Goal: Task Accomplishment & Management: Manage account settings

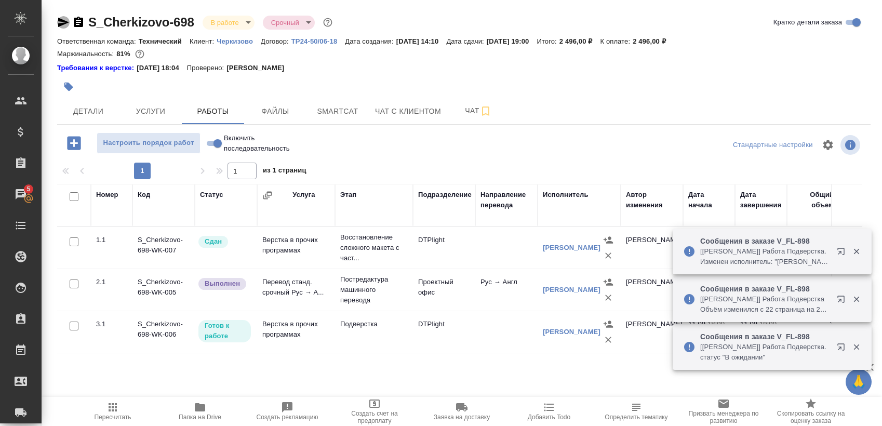
click at [64, 18] on icon "button" at bounding box center [63, 22] width 11 height 9
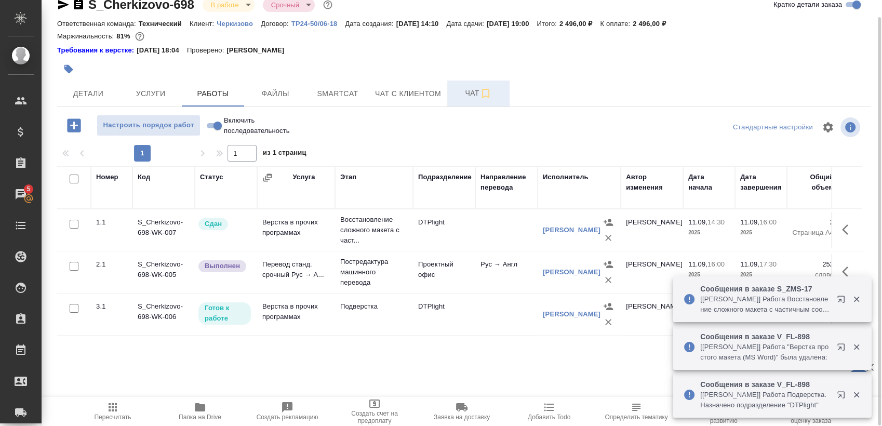
click at [461, 97] on span "Чат" at bounding box center [478, 93] width 50 height 13
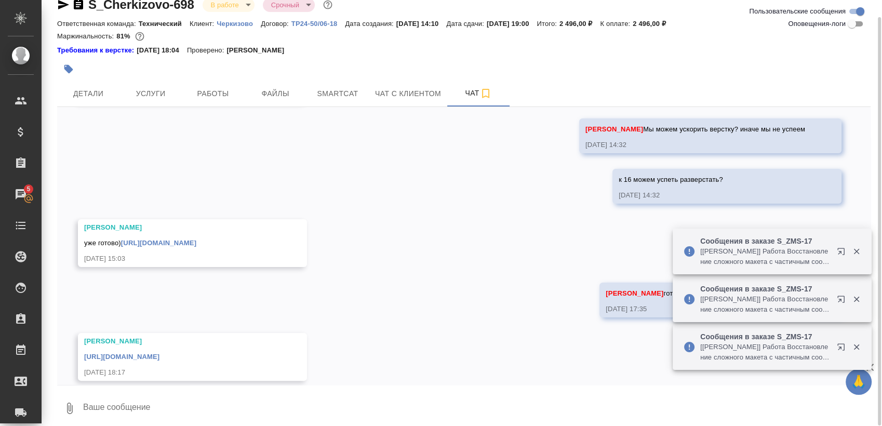
scroll to position [286, 0]
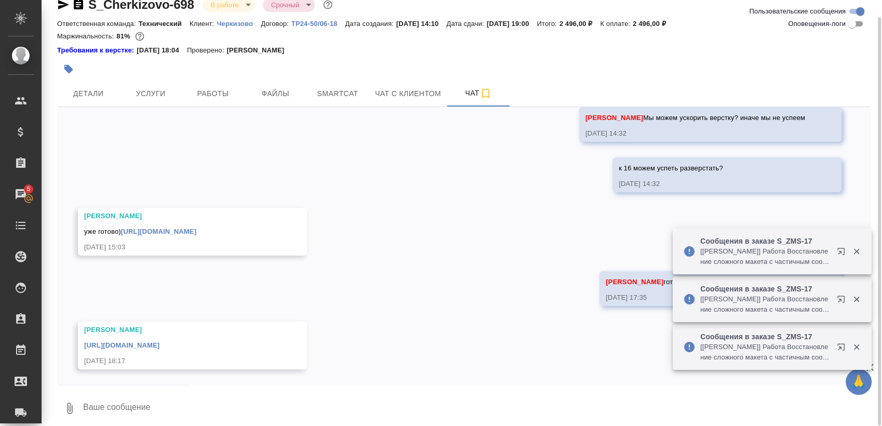
click at [159, 346] on link "https://drive.awatera.com/apps/files/files/10345688?dir=/Shares/%D0%A7%D0%B5%D1…" at bounding box center [121, 345] width 75 height 8
click at [234, 6] on body "🙏 .cls-1 fill:#fff; AWATERA Sergeeva Anastasia Клиенты Спецификации Заказы 5 Ча…" at bounding box center [441, 213] width 882 height 426
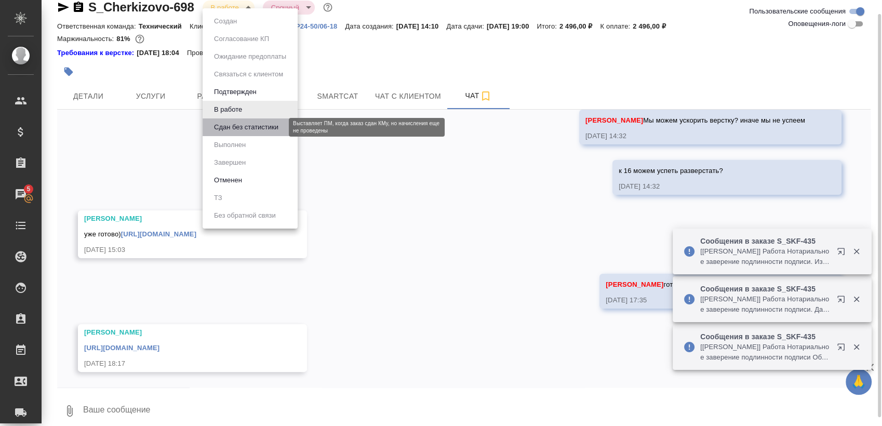
drag, startPoint x: 253, startPoint y: 127, endPoint x: 330, endPoint y: 67, distance: 97.4
click at [253, 127] on button "Сдан без статистики" at bounding box center [246, 127] width 71 height 11
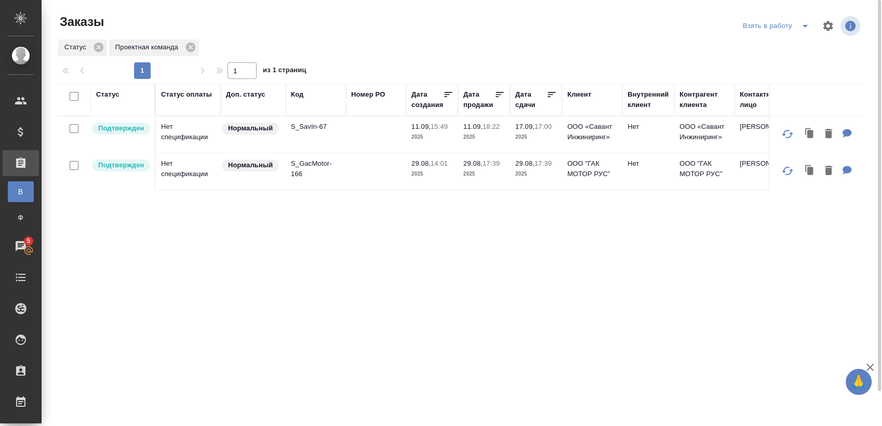
click at [318, 129] on p "S_SavIn-67" at bounding box center [316, 127] width 50 height 10
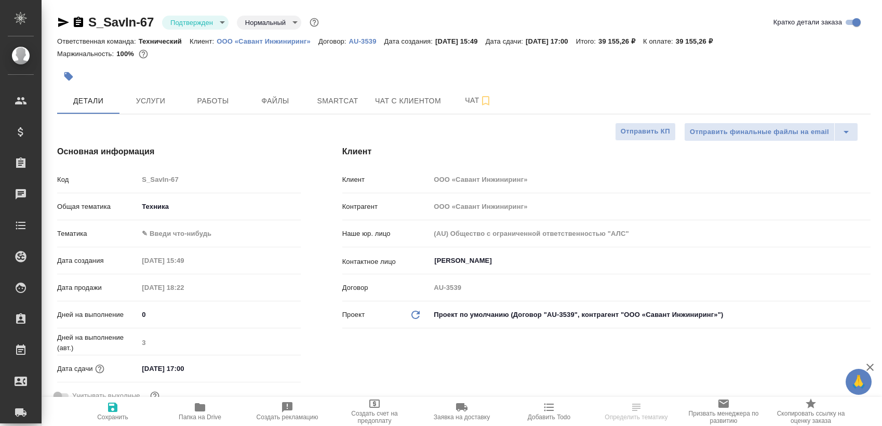
select select "RU"
click at [184, 24] on body "🙏 .cls-1 fill:#fff; AWATERA [PERSON_NAME] Спецификации Заказы Чаты Todo Проекты…" at bounding box center [441, 213] width 882 height 426
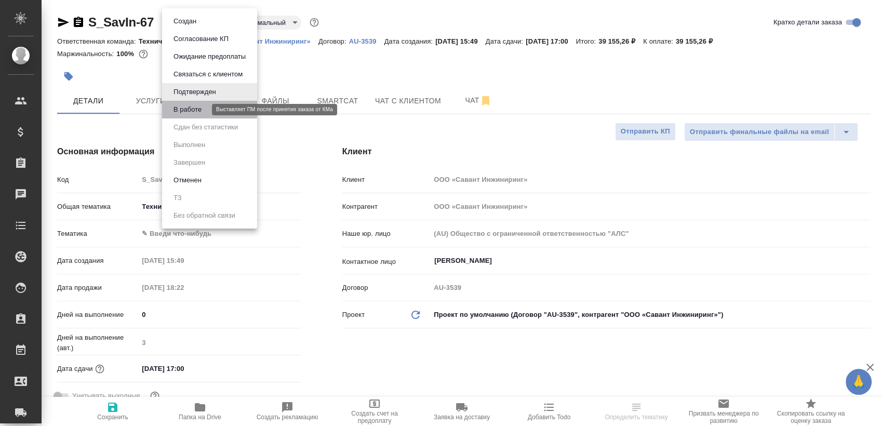
click at [204, 104] on button "В работе" at bounding box center [187, 109] width 34 height 11
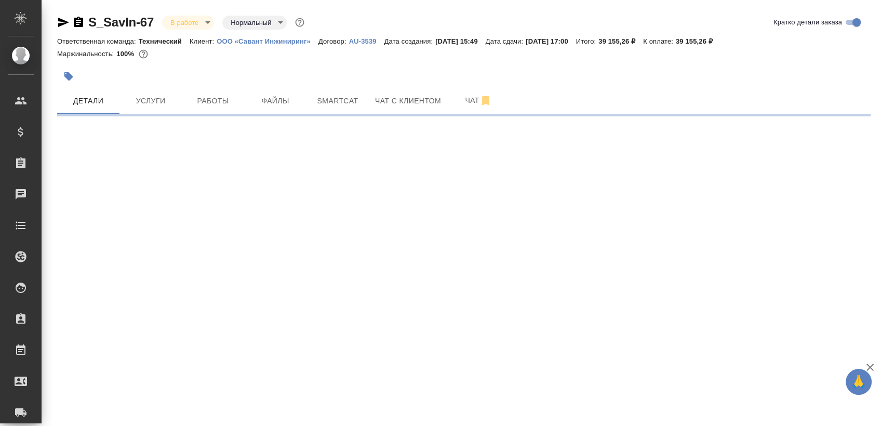
select select "RU"
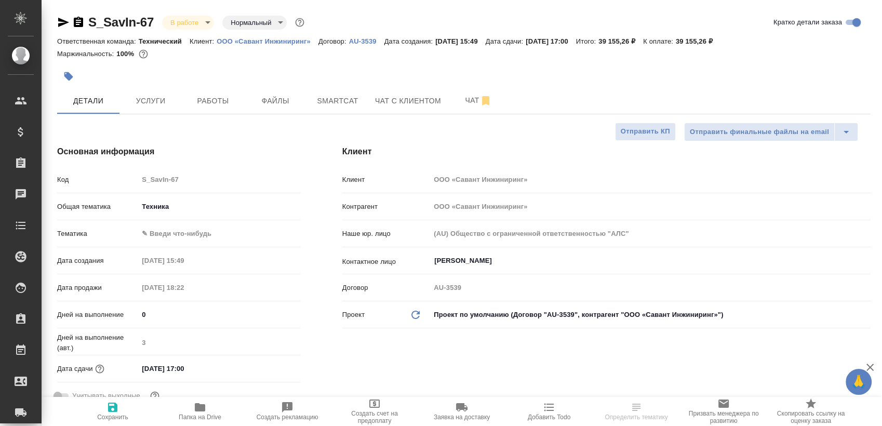
type textarea "x"
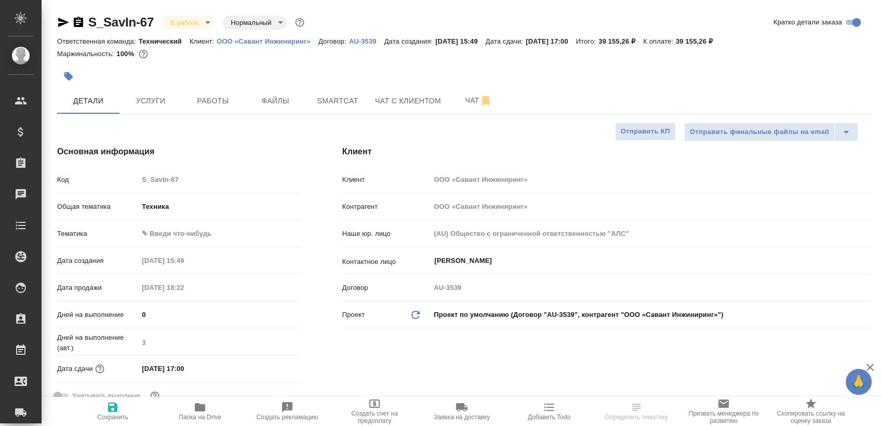
type textarea "x"
select select "RU"
type textarea "x"
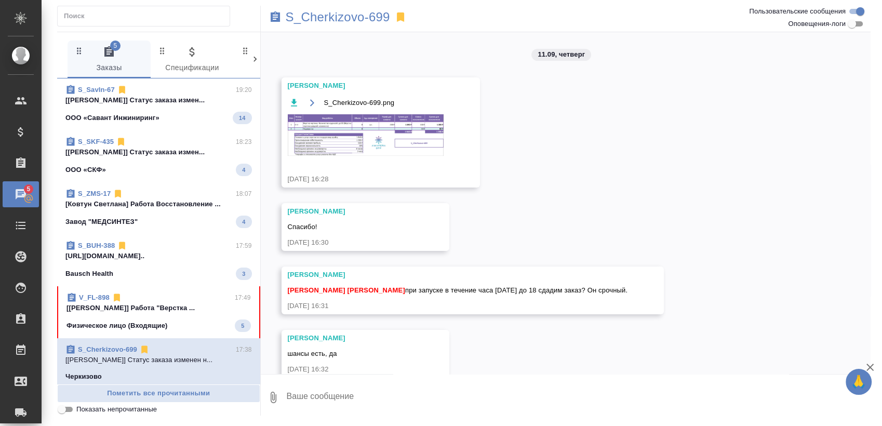
scroll to position [270, 0]
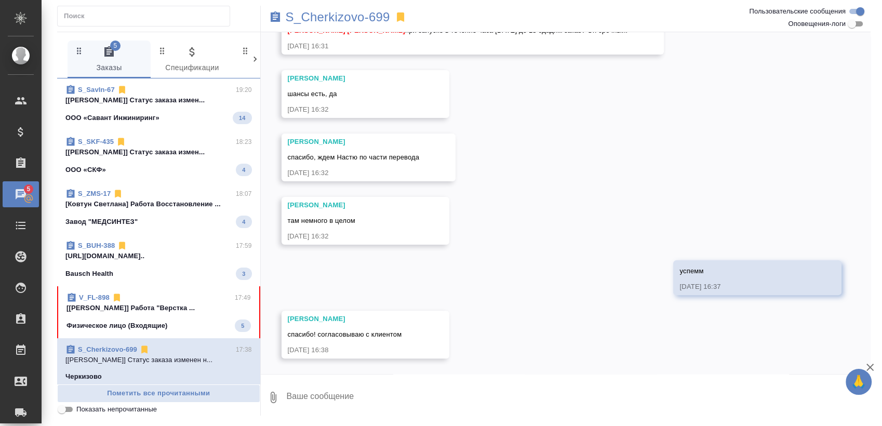
click at [141, 314] on span "V_FL-898 17:49 [Заборова Александра] Работа "Верстка ... Физическое лицо (Входя…" at bounding box center [158, 311] width 184 height 39
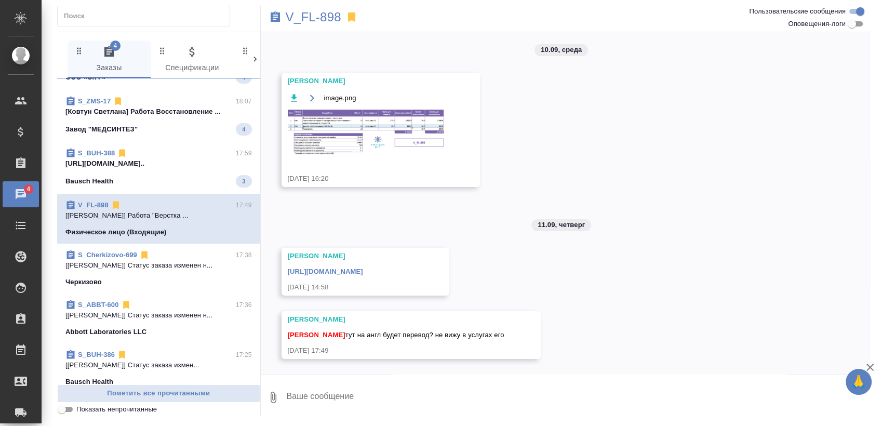
scroll to position [0, 0]
